Goal: Information Seeking & Learning: Check status

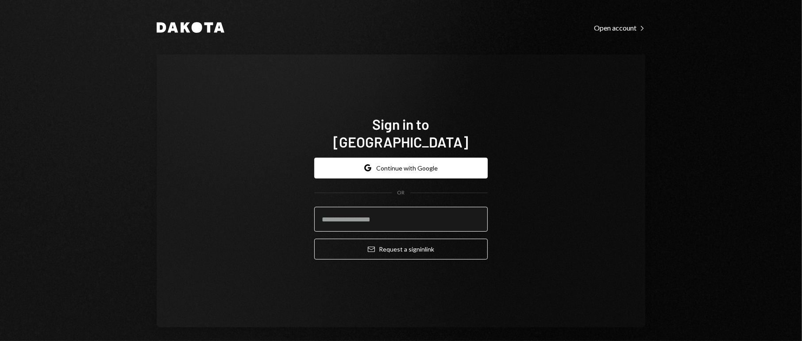
click at [392, 215] on input "email" at bounding box center [400, 219] width 173 height 25
type input "**********"
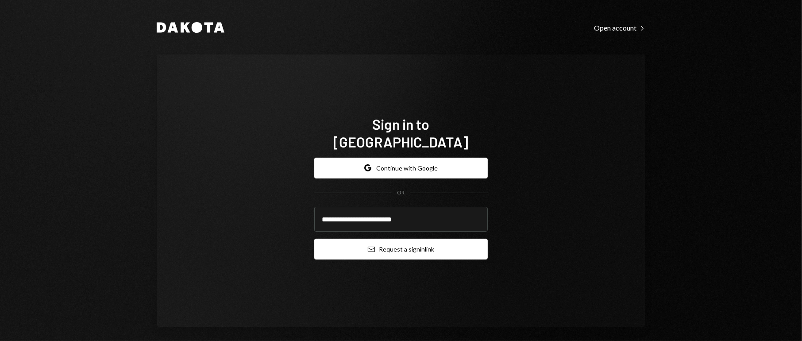
click at [418, 238] on button "Email Request a sign in link" at bounding box center [400, 248] width 173 height 21
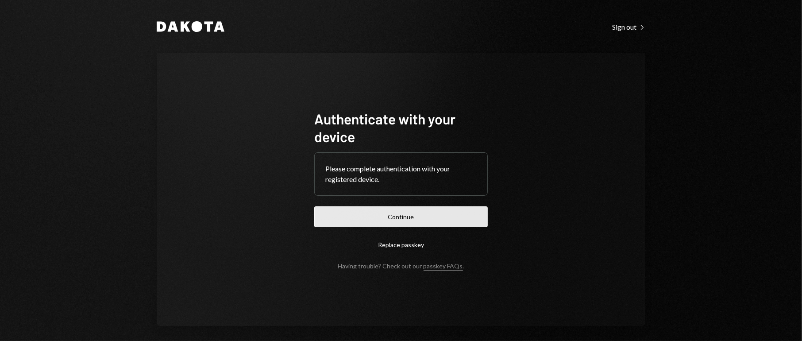
click at [411, 226] on button "Continue" at bounding box center [400, 216] width 173 height 21
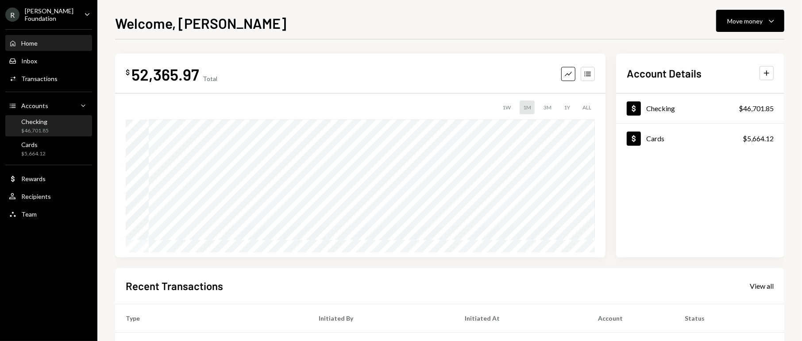
click at [17, 119] on div "Checking $46,701.85" at bounding box center [29, 126] width 40 height 17
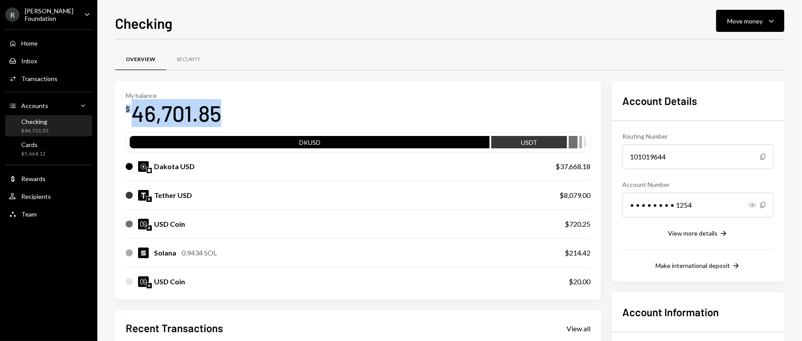
drag, startPoint x: 257, startPoint y: 115, endPoint x: 127, endPoint y: 106, distance: 129.9
click at [127, 106] on div "My balance $ 46,701.85" at bounding box center [358, 109] width 464 height 35
copy div "$ 46,701.85"
click at [45, 14] on div "[PERSON_NAME] Foundation" at bounding box center [51, 14] width 52 height 15
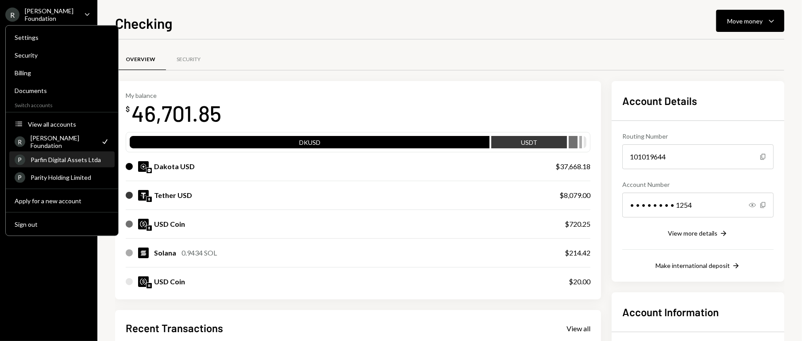
click at [70, 156] on div "Parfin Digital Assets Ltda" at bounding box center [70, 160] width 79 height 8
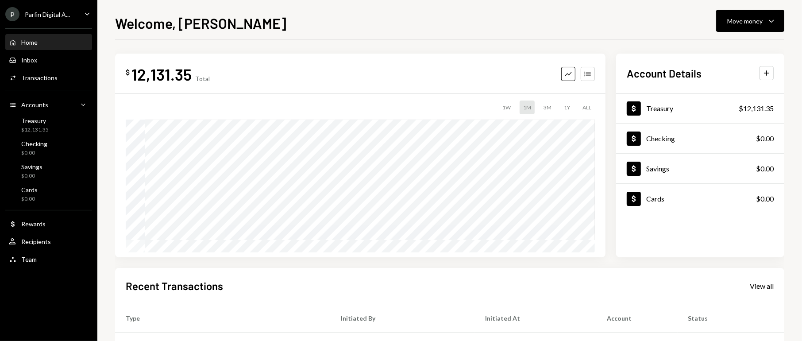
click at [55, 5] on ul "P Parfin Digital A... Caret Down Home Home Inbox Inbox Activities Transactions …" at bounding box center [48, 134] width 97 height 269
click at [57, 12] on div "Parfin Digital A..." at bounding box center [47, 15] width 45 height 8
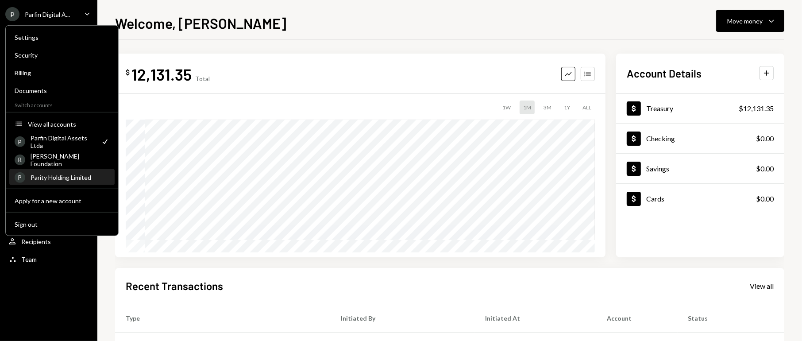
click at [46, 174] on div "Parity Holding Limited" at bounding box center [70, 177] width 79 height 8
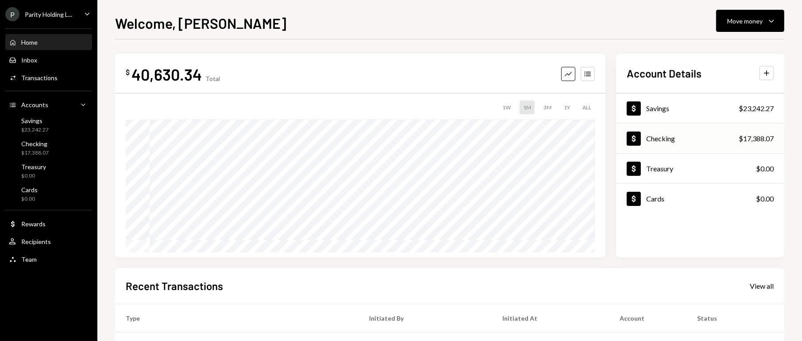
click at [753, 144] on div "Dollar Checking $17,388.07" at bounding box center [700, 138] width 168 height 29
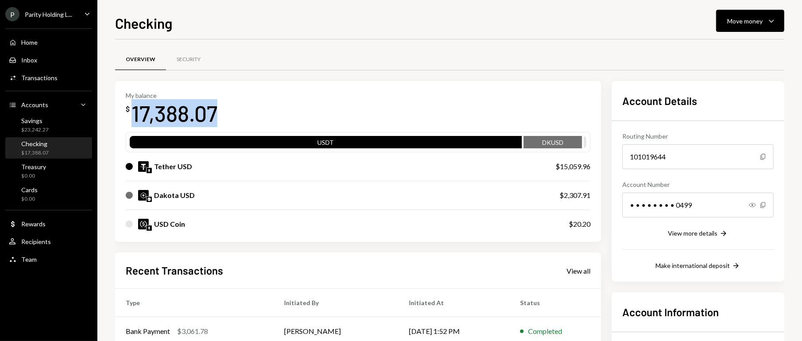
drag, startPoint x: 224, startPoint y: 111, endPoint x: 128, endPoint y: 119, distance: 96.3
click at [128, 119] on div "My balance $ 17,388.07" at bounding box center [358, 109] width 464 height 35
copy div "17,388.07"
click at [431, 54] on div "Overview Security" at bounding box center [449, 59] width 669 height 23
click at [85, 19] on div "Caret Down" at bounding box center [87, 14] width 10 height 11
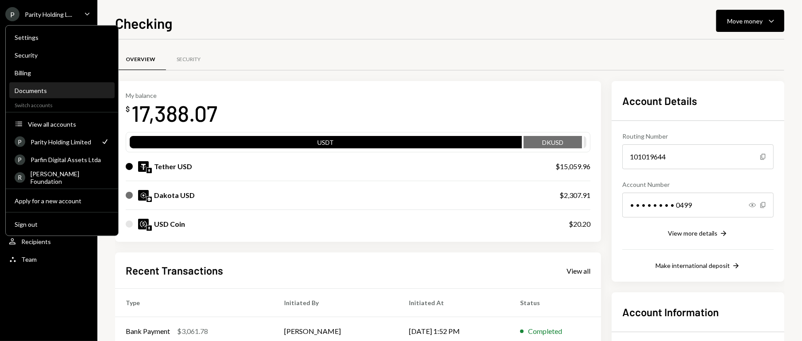
click at [46, 93] on div "Documents" at bounding box center [62, 91] width 95 height 8
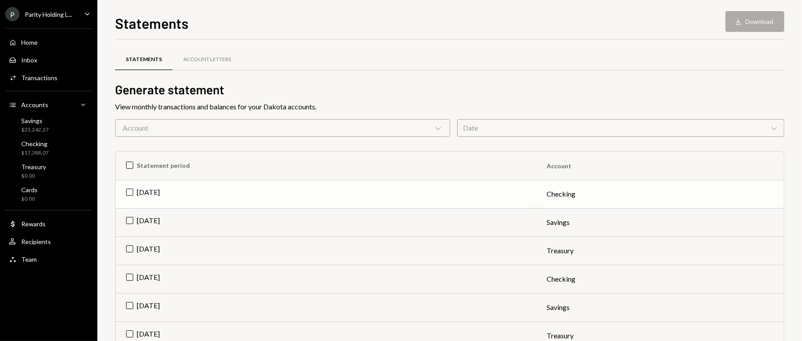
click at [140, 192] on td "[DATE]" at bounding box center [325, 194] width 421 height 28
